Goal: Use online tool/utility: Use online tool/utility

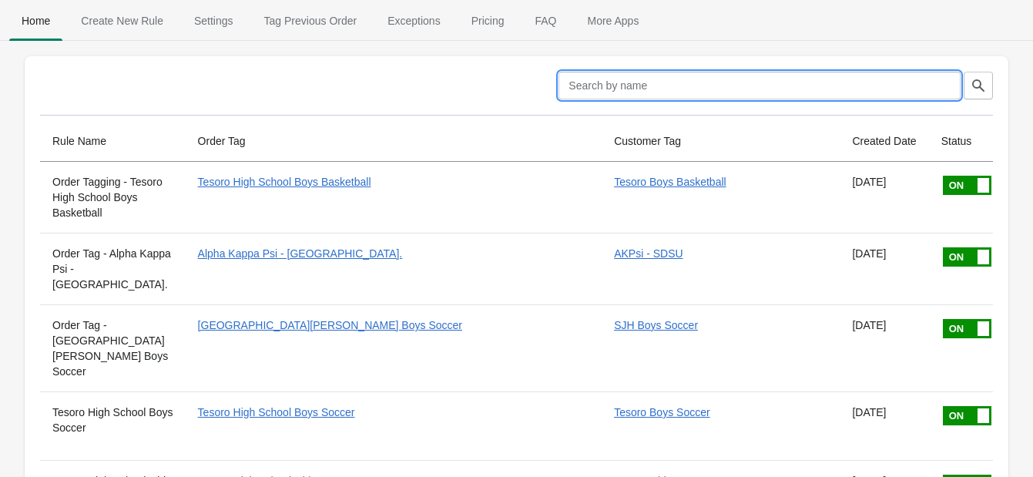
click at [622, 82] on input "text" at bounding box center [760, 86] width 402 height 28
type input "forever"
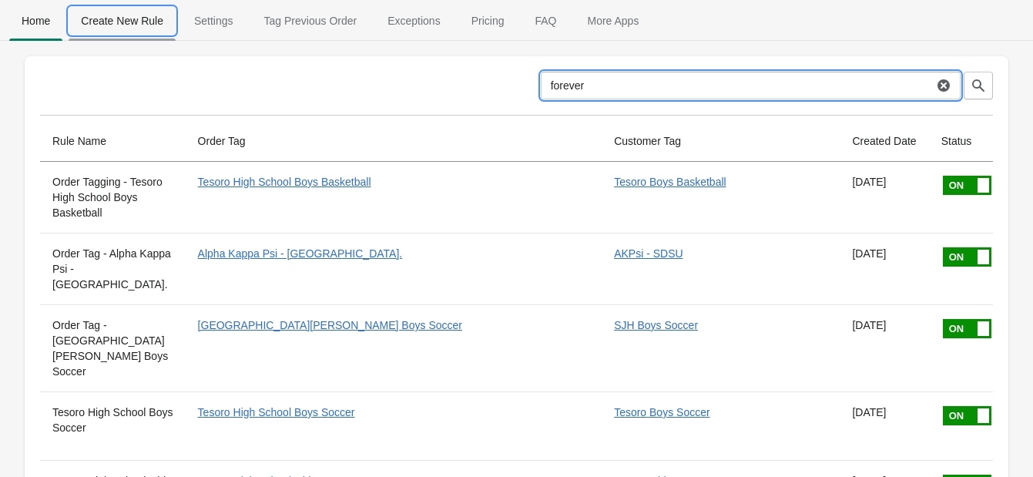
click at [102, 22] on span "Create New Rule" at bounding box center [122, 21] width 107 height 28
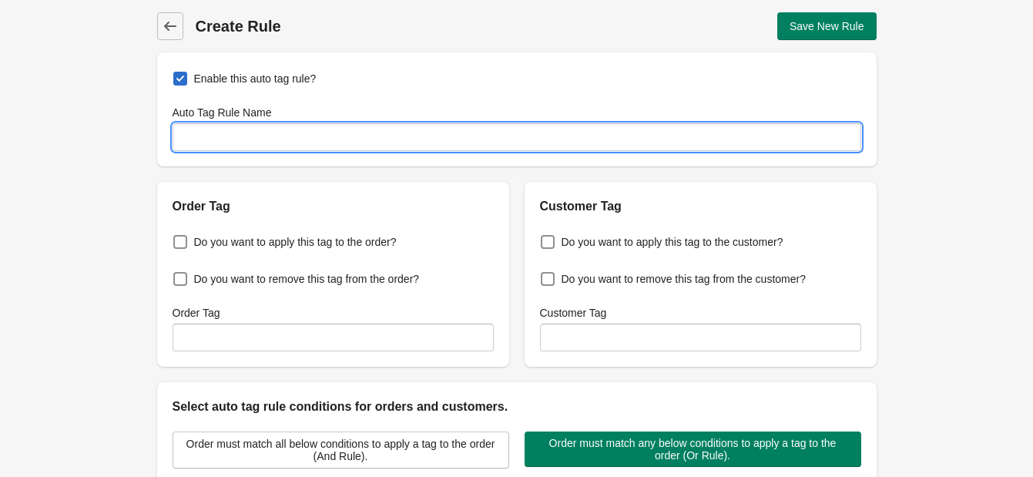
click at [233, 130] on input "Auto Tag Rule Name" at bounding box center [517, 137] width 689 height 28
type input "Forever With Us"
click at [178, 240] on span at bounding box center [180, 242] width 14 height 14
click at [177, 238] on input "Do you want to apply this tag to the order?" at bounding box center [176, 237] width 1 height 1
checkbox input "true"
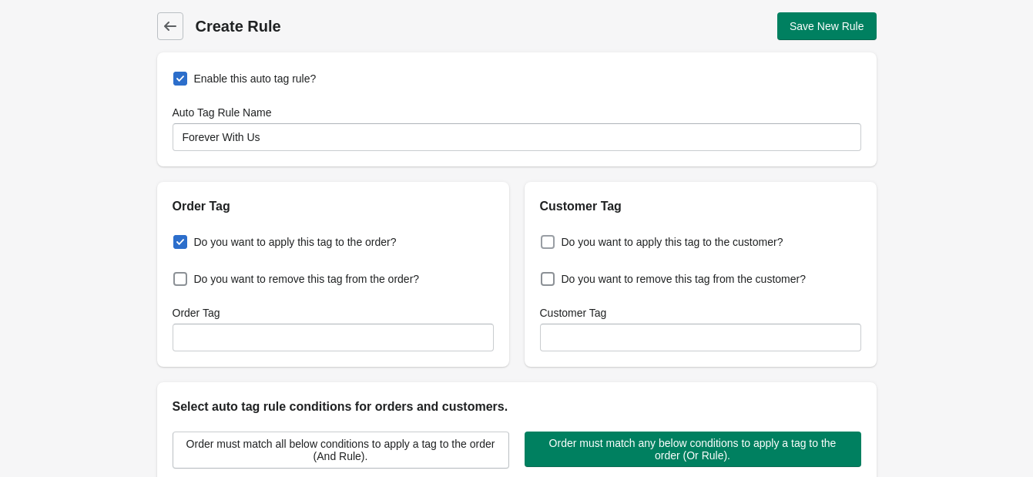
click at [547, 247] on span at bounding box center [548, 242] width 14 height 14
click at [545, 238] on input "Do you want to apply this tag to the customer?" at bounding box center [544, 237] width 1 height 1
checkbox input "true"
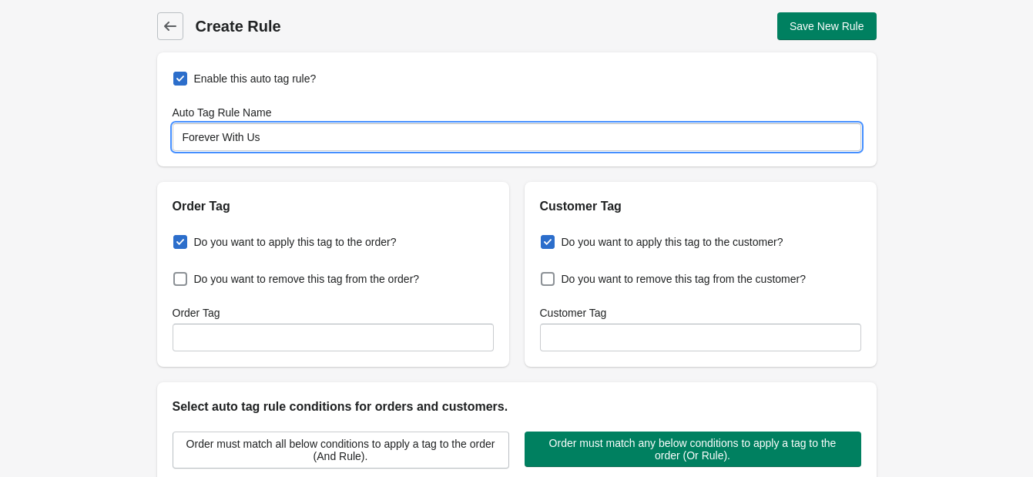
click at [264, 129] on input "Forever With Us" at bounding box center [517, 137] width 689 height 28
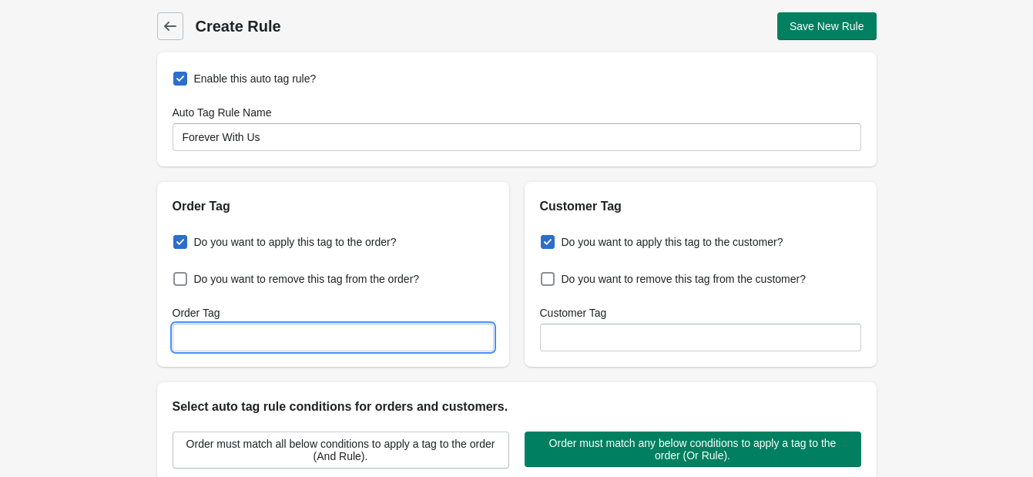
click at [235, 337] on input "Order Tag" at bounding box center [333, 338] width 321 height 28
paste input "Forever With Us"
type input "Forever With Us"
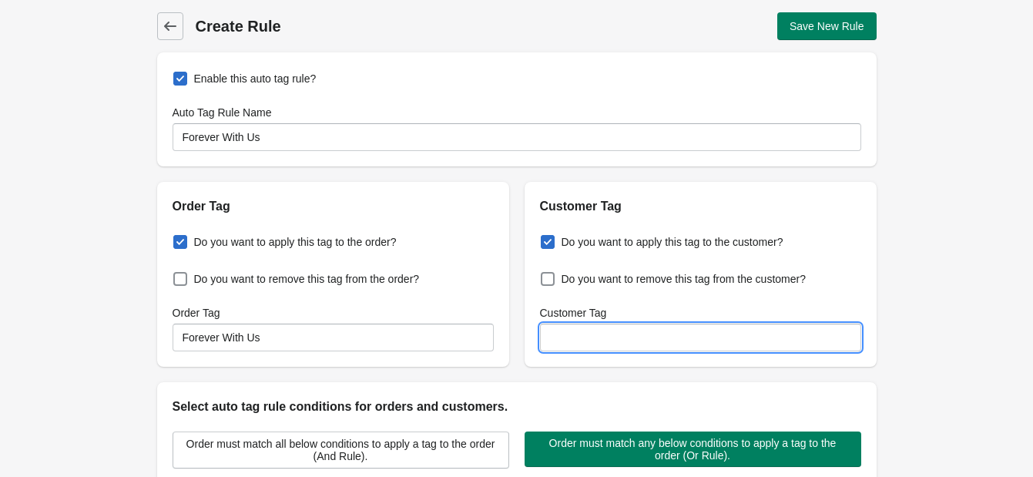
click at [628, 346] on input "Customer Tag" at bounding box center [700, 338] width 321 height 28
paste input "Forever With Us"
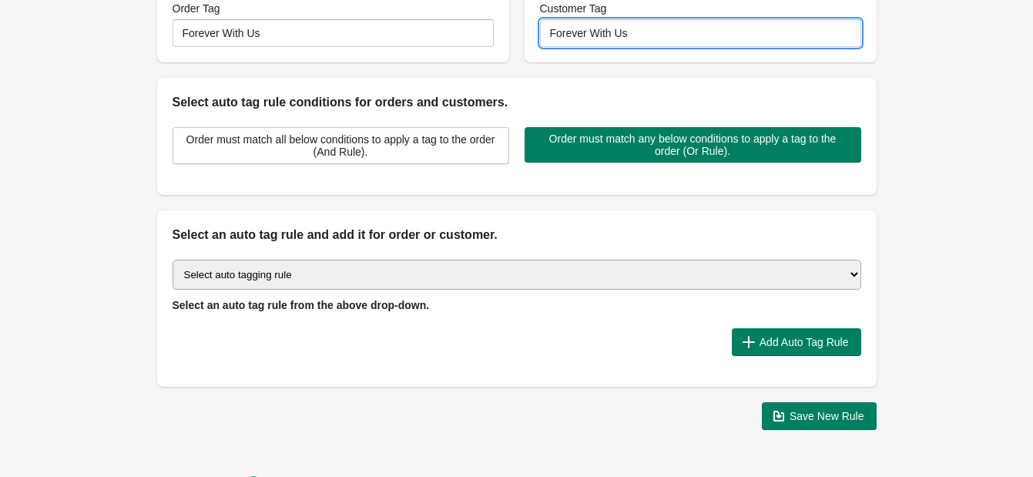
scroll to position [334, 0]
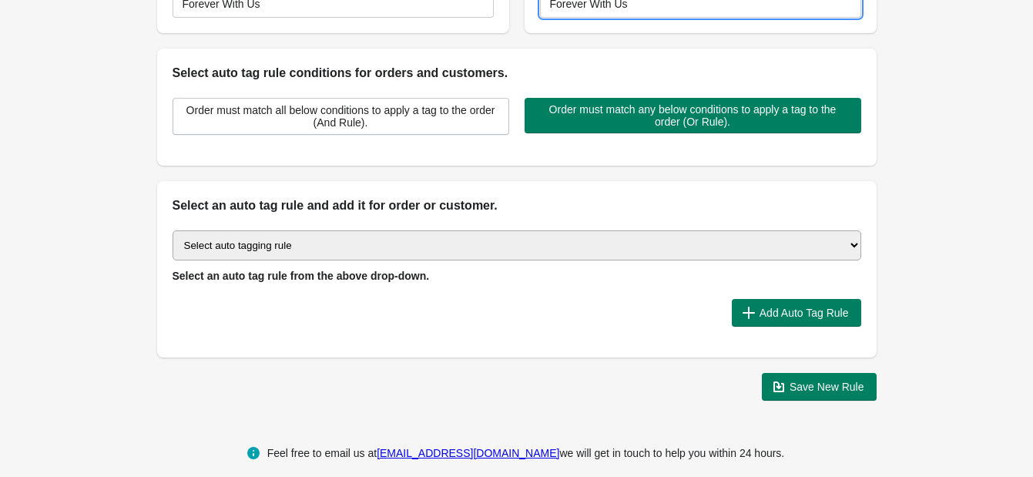
type input "Forever With Us"
click at [804, 243] on select "Select auto tagging rule Tag by order amount Tag based on the order count (Volu…" at bounding box center [517, 245] width 689 height 30
select select "48"
click at [173, 230] on select "Select auto tagging rule Tag by order amount Tag based on the order count (Volu…" at bounding box center [517, 245] width 689 height 30
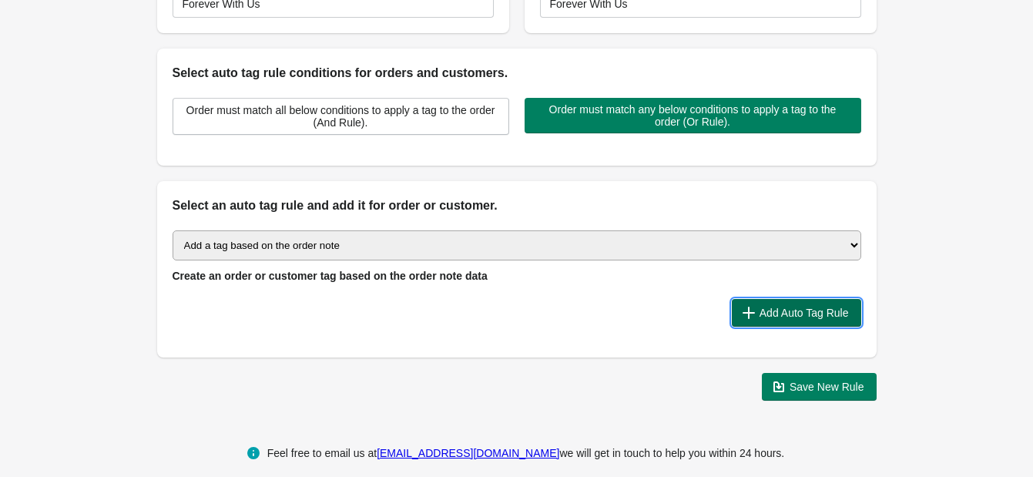
click at [787, 321] on button "Add Auto Tag Rule" at bounding box center [796, 313] width 129 height 28
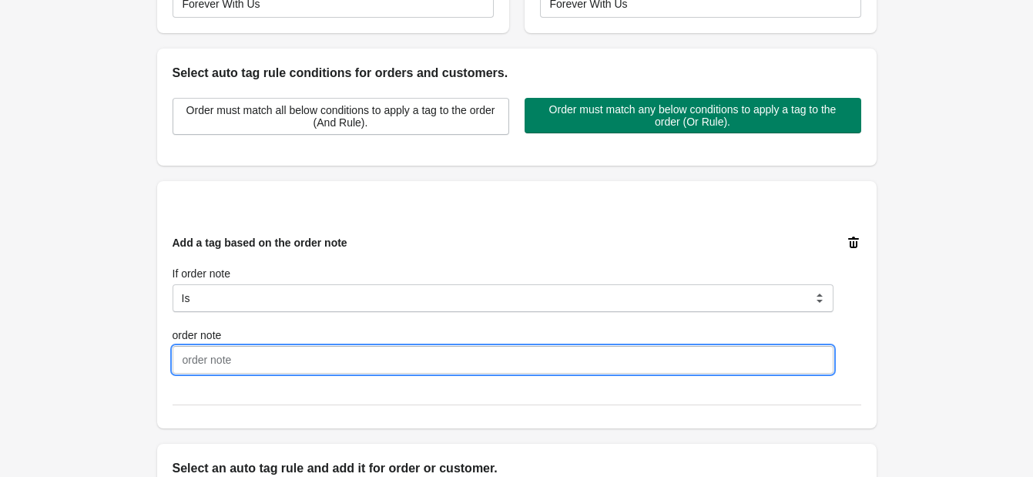
click at [290, 360] on input "order note" at bounding box center [503, 360] width 661 height 28
paste input "Forever With Us"
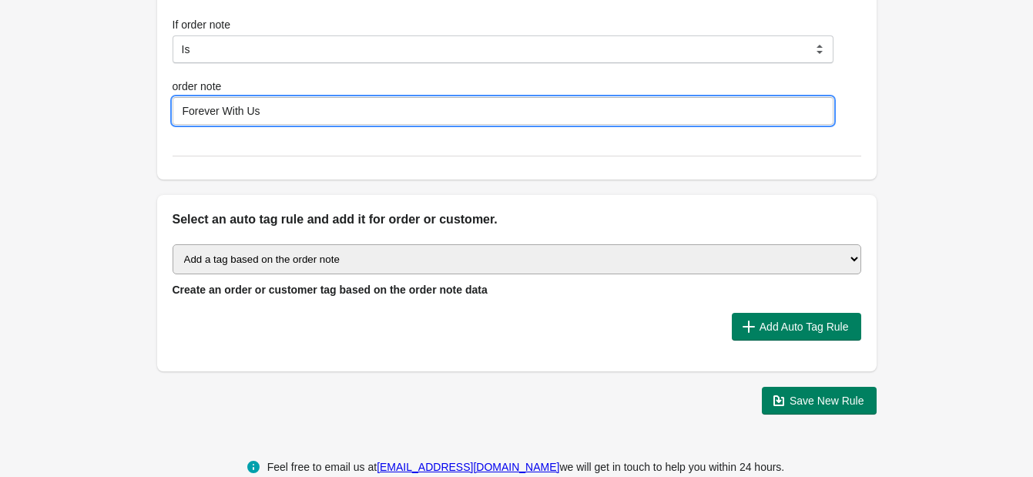
scroll to position [610, 0]
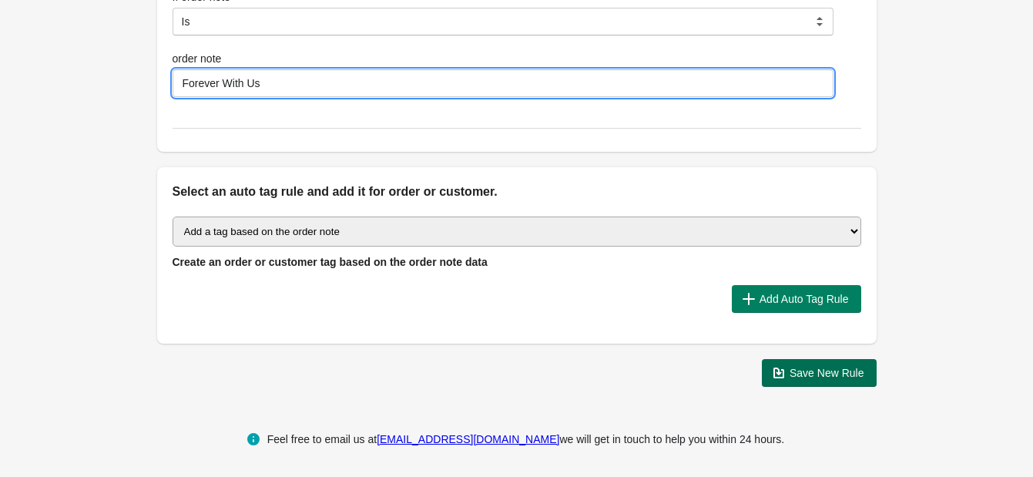
type input "Forever With Us"
click at [818, 375] on span "Save New Rule" at bounding box center [827, 373] width 75 height 12
